Goal: Task Accomplishment & Management: Manage account settings

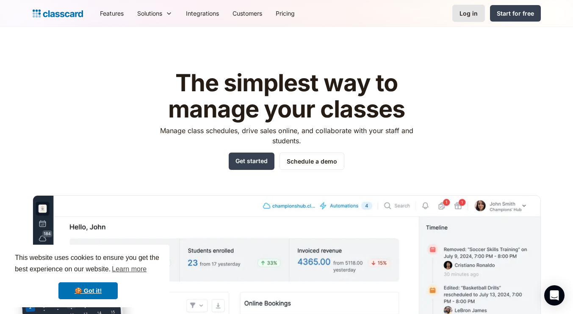
click at [477, 12] on div "Log in" at bounding box center [468, 13] width 18 height 9
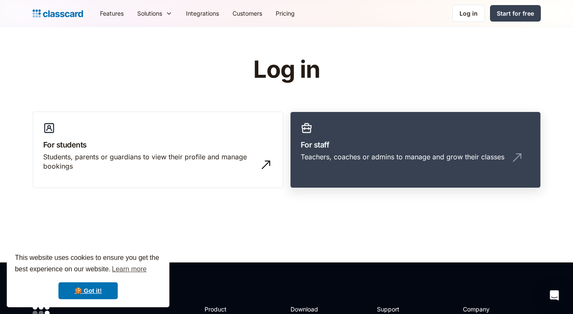
click at [396, 160] on div "Teachers, coaches or admins to manage and grow their classes" at bounding box center [403, 156] width 204 height 9
